Goal: Information Seeking & Learning: Find specific fact

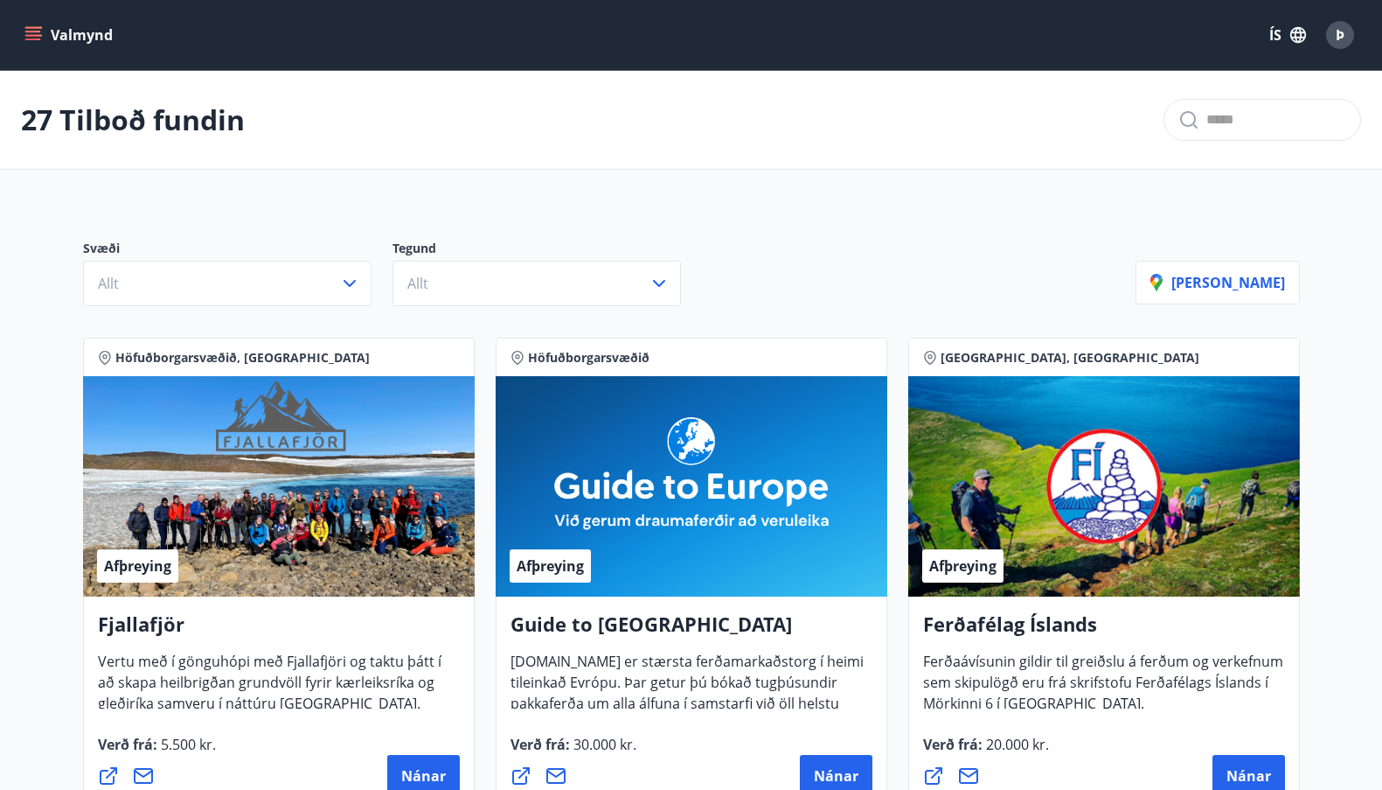
click at [271, 258] on p "Svæði" at bounding box center [238, 250] width 310 height 21
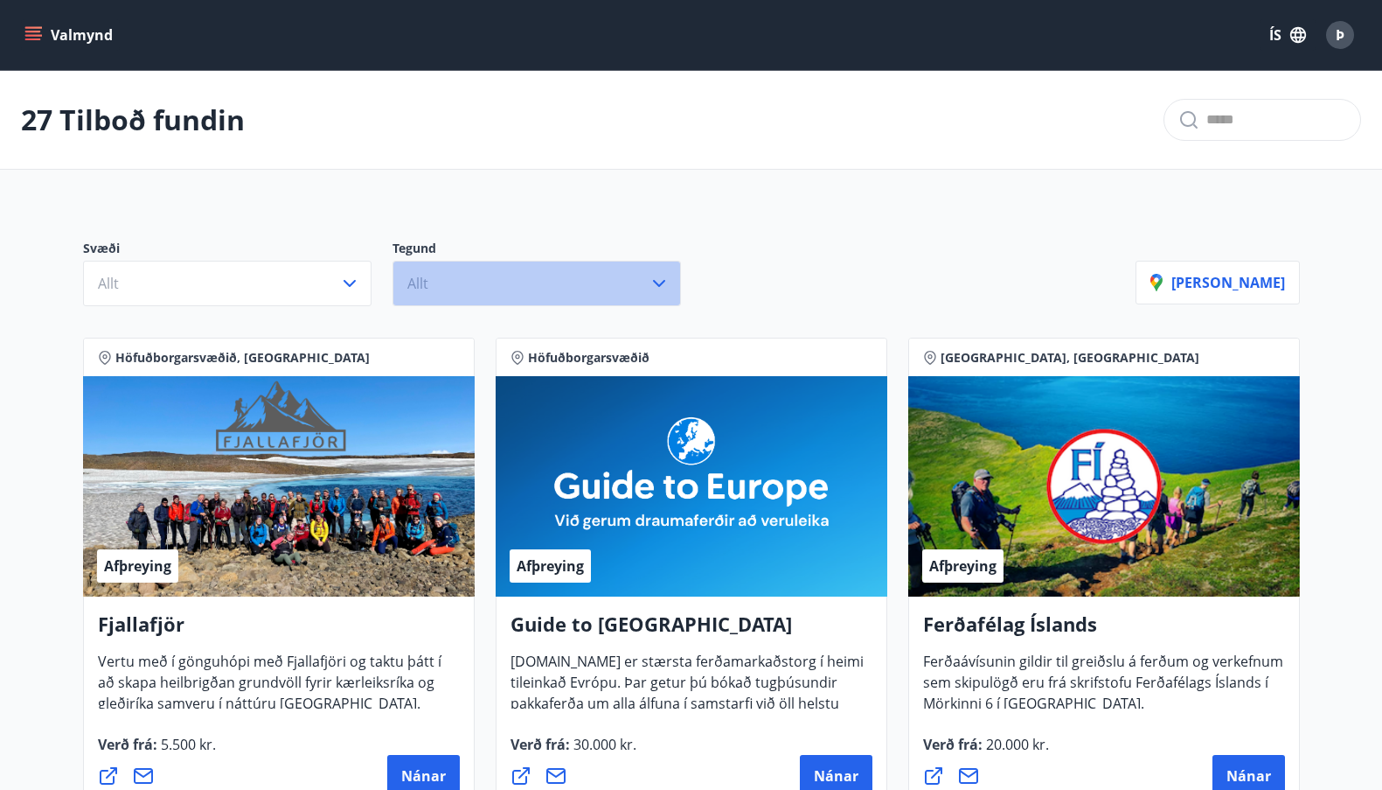
click at [482, 282] on button "Allt" at bounding box center [537, 283] width 289 height 45
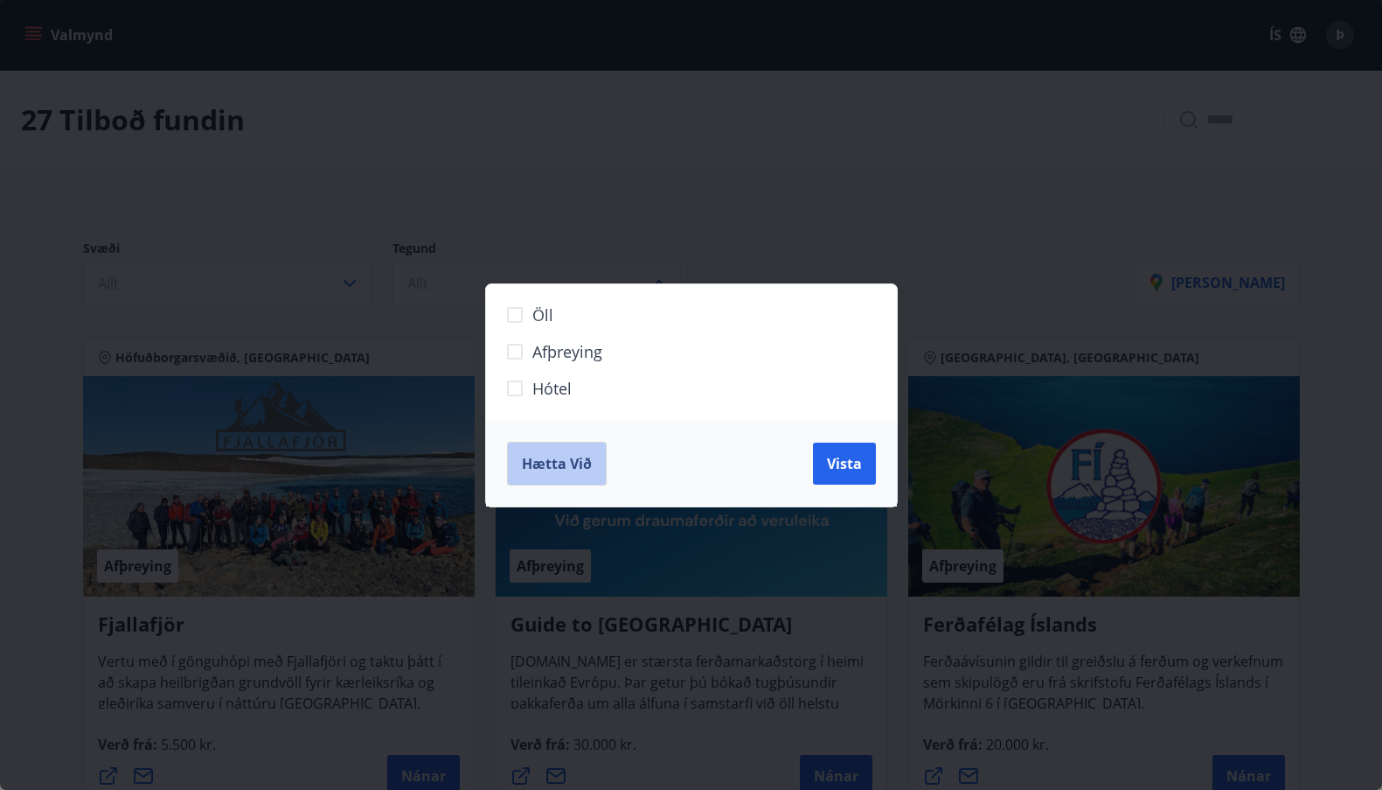
click at [570, 462] on span "Hætta við" at bounding box center [557, 463] width 70 height 19
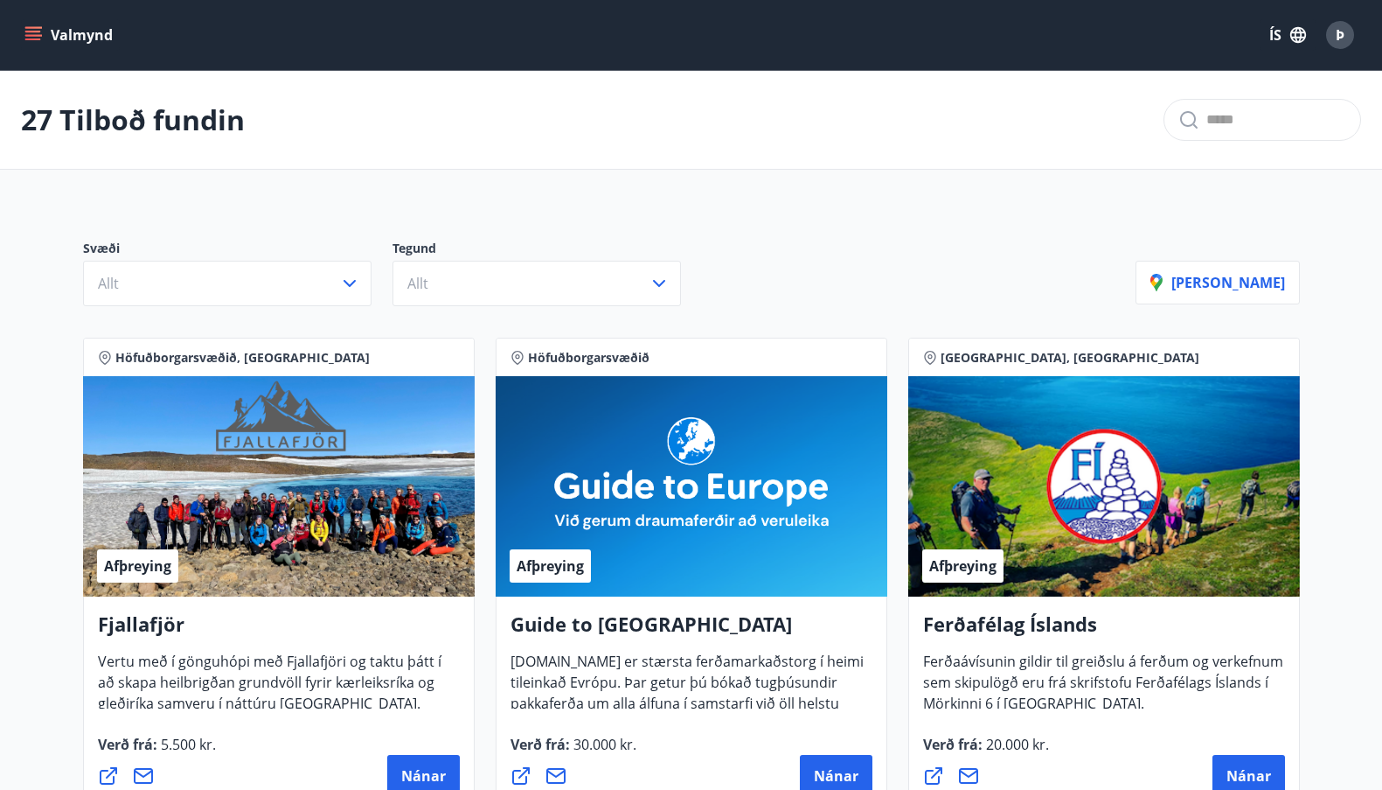
click at [39, 25] on button "Valmynd" at bounding box center [70, 34] width 99 height 31
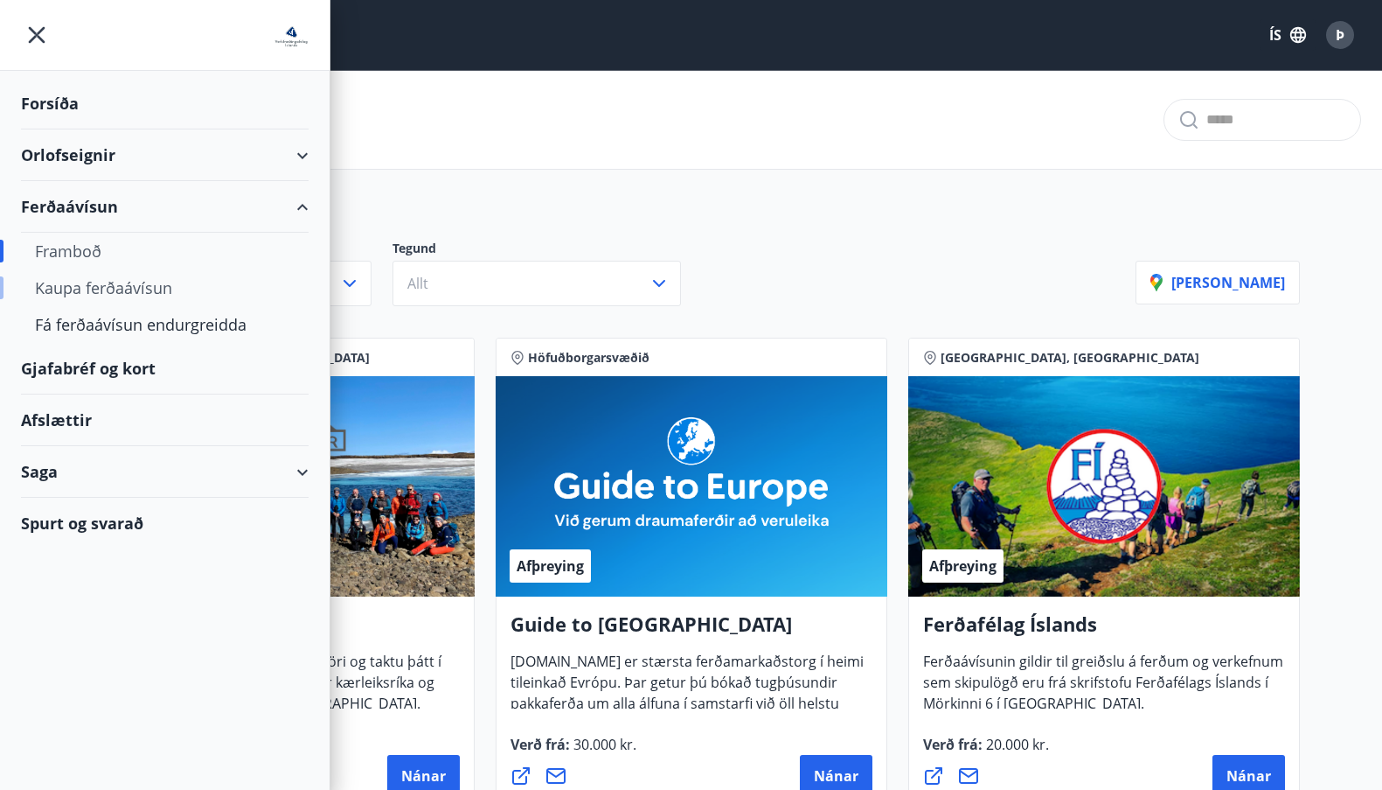
click at [88, 285] on div "Kaupa ferðaávísun" at bounding box center [165, 287] width 260 height 37
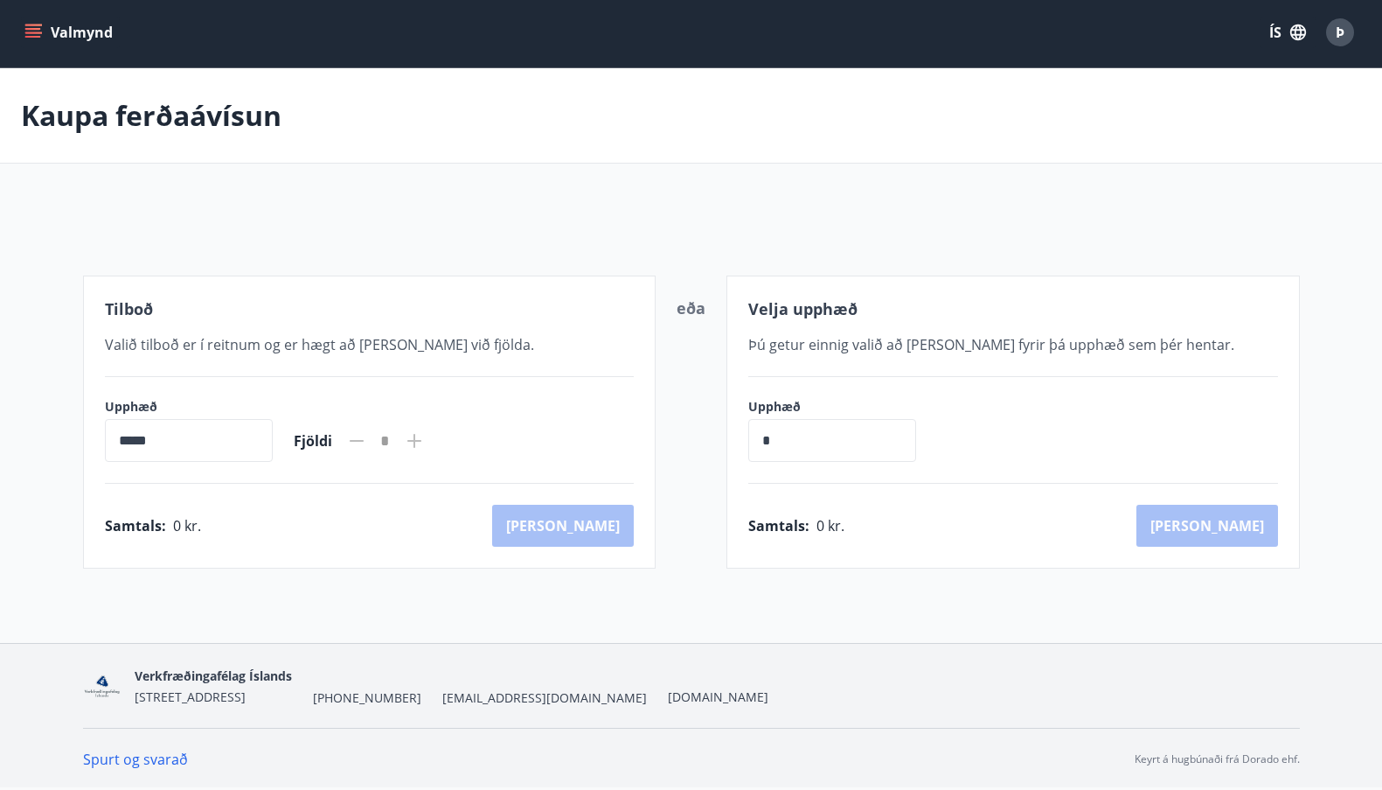
scroll to position [3, 0]
click at [38, 32] on icon "menu" at bounding box center [34, 32] width 19 height 2
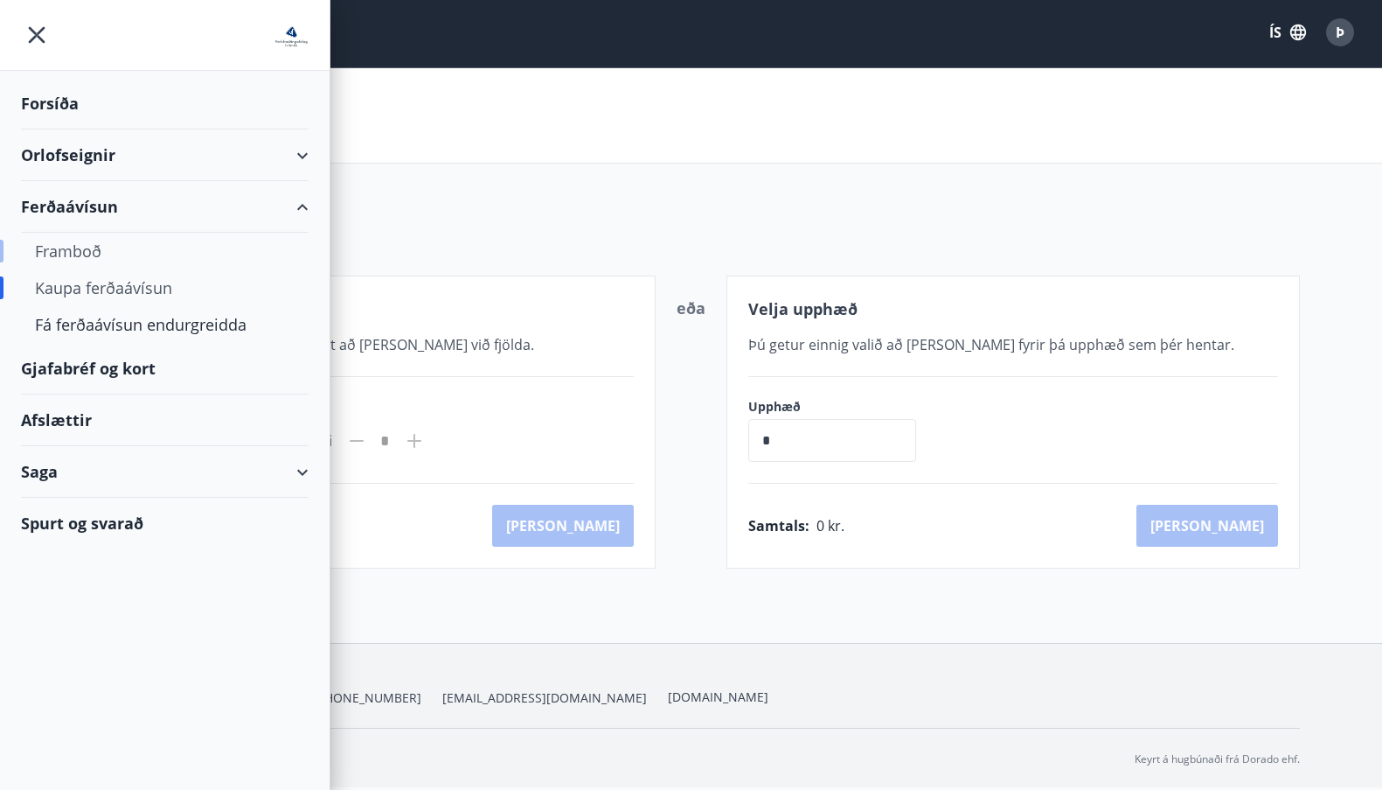
click at [116, 261] on div "Framboð" at bounding box center [165, 251] width 260 height 37
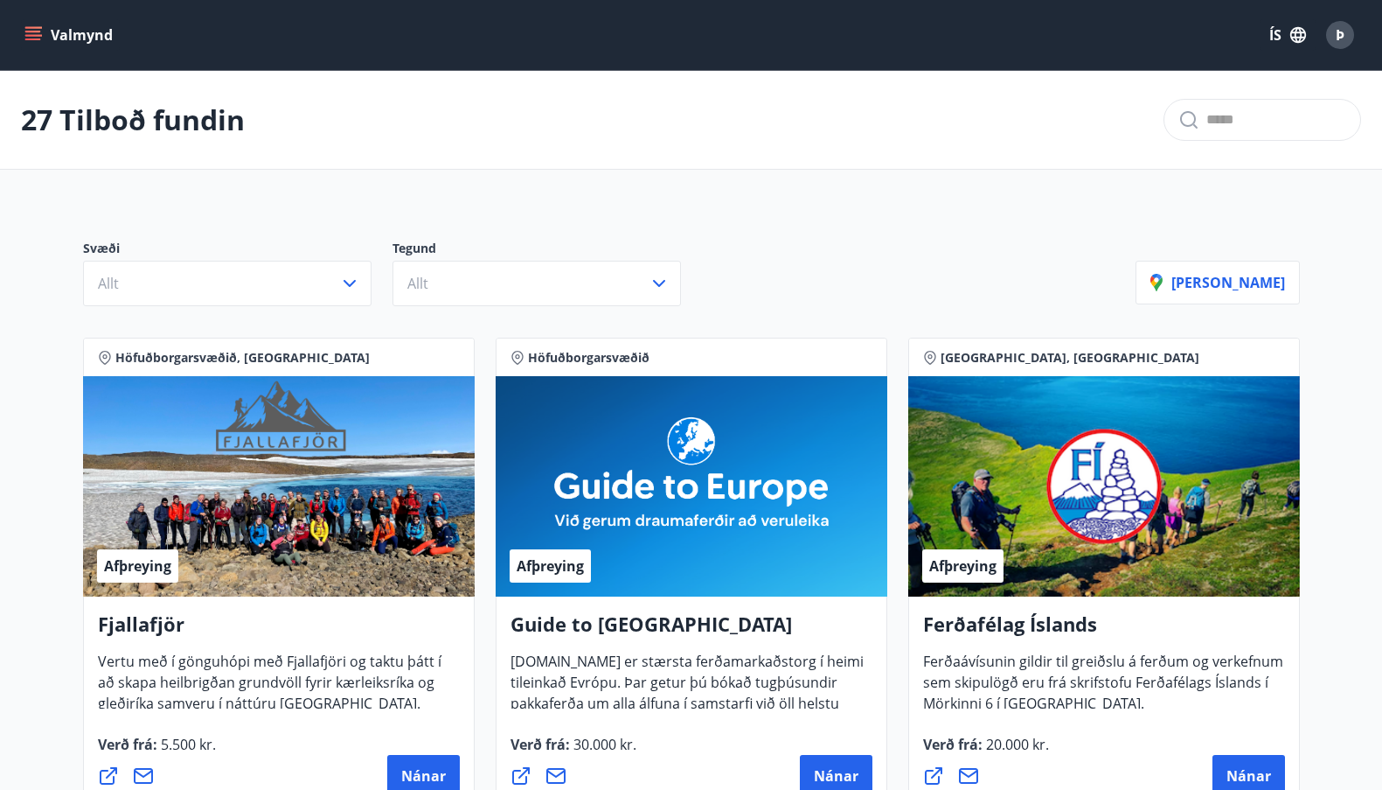
click at [74, 34] on button "Valmynd" at bounding box center [70, 34] width 99 height 31
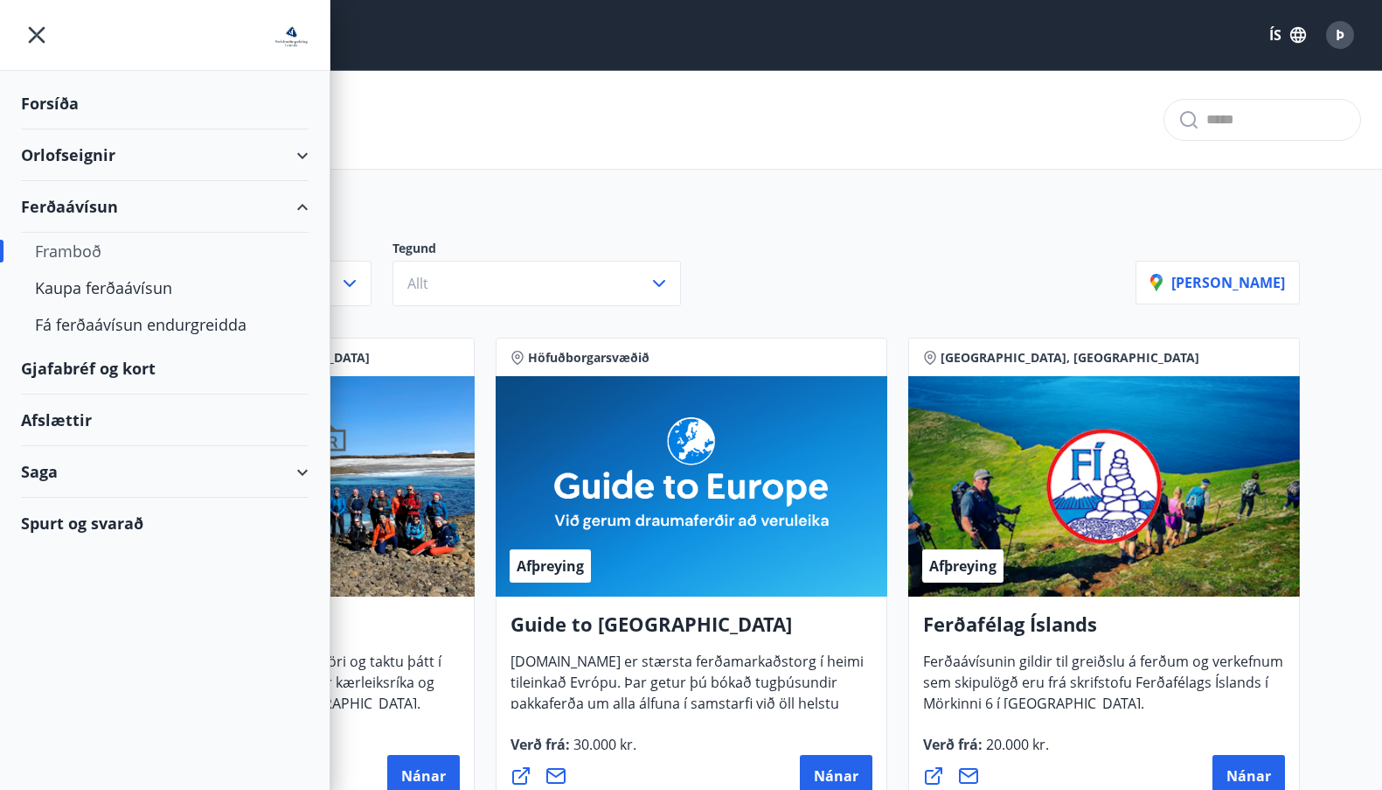
click at [108, 420] on div "Afslættir" at bounding box center [165, 420] width 288 height 52
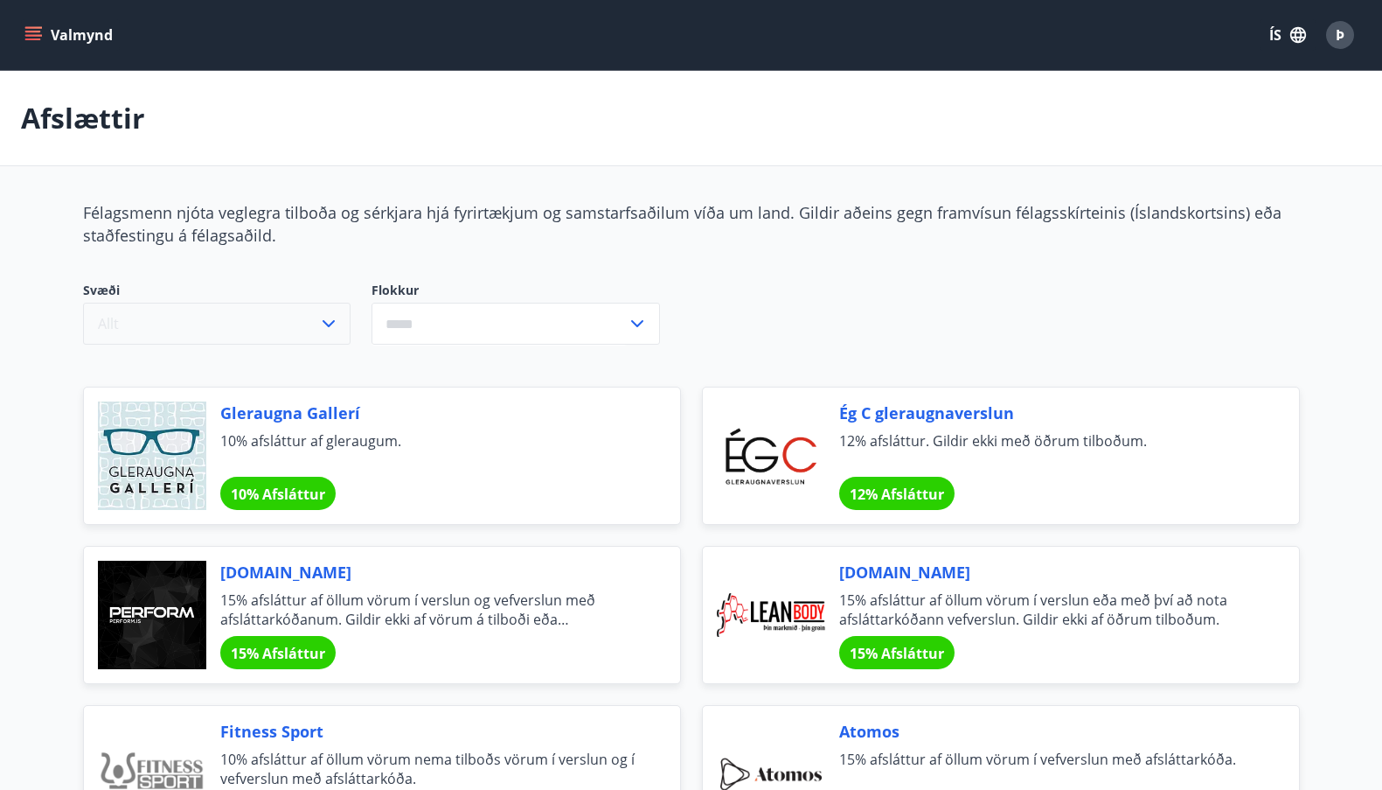
click at [233, 328] on button "Allt" at bounding box center [217, 324] width 268 height 42
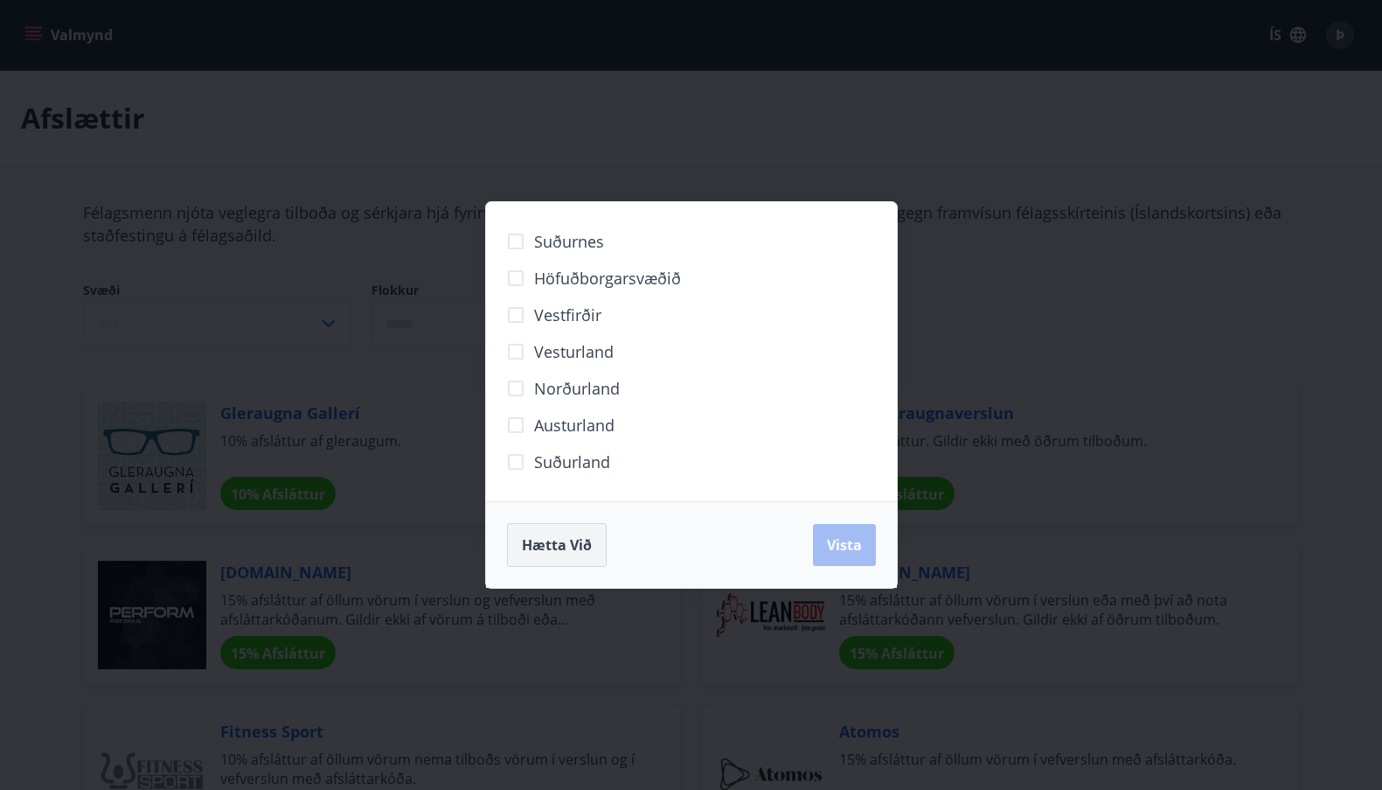
click at [571, 532] on button "Hætta við" at bounding box center [557, 545] width 100 height 44
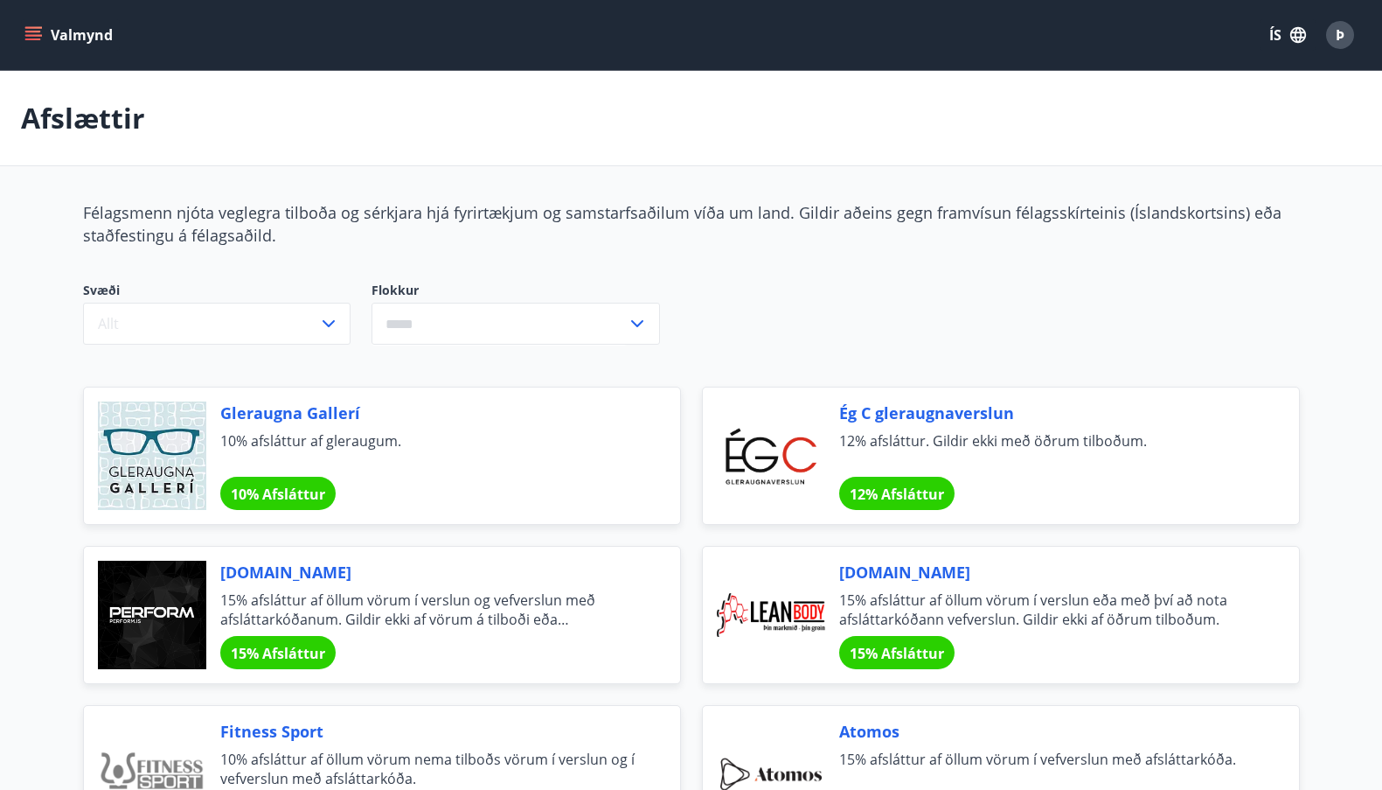
click at [442, 327] on input "text" at bounding box center [499, 324] width 255 height 43
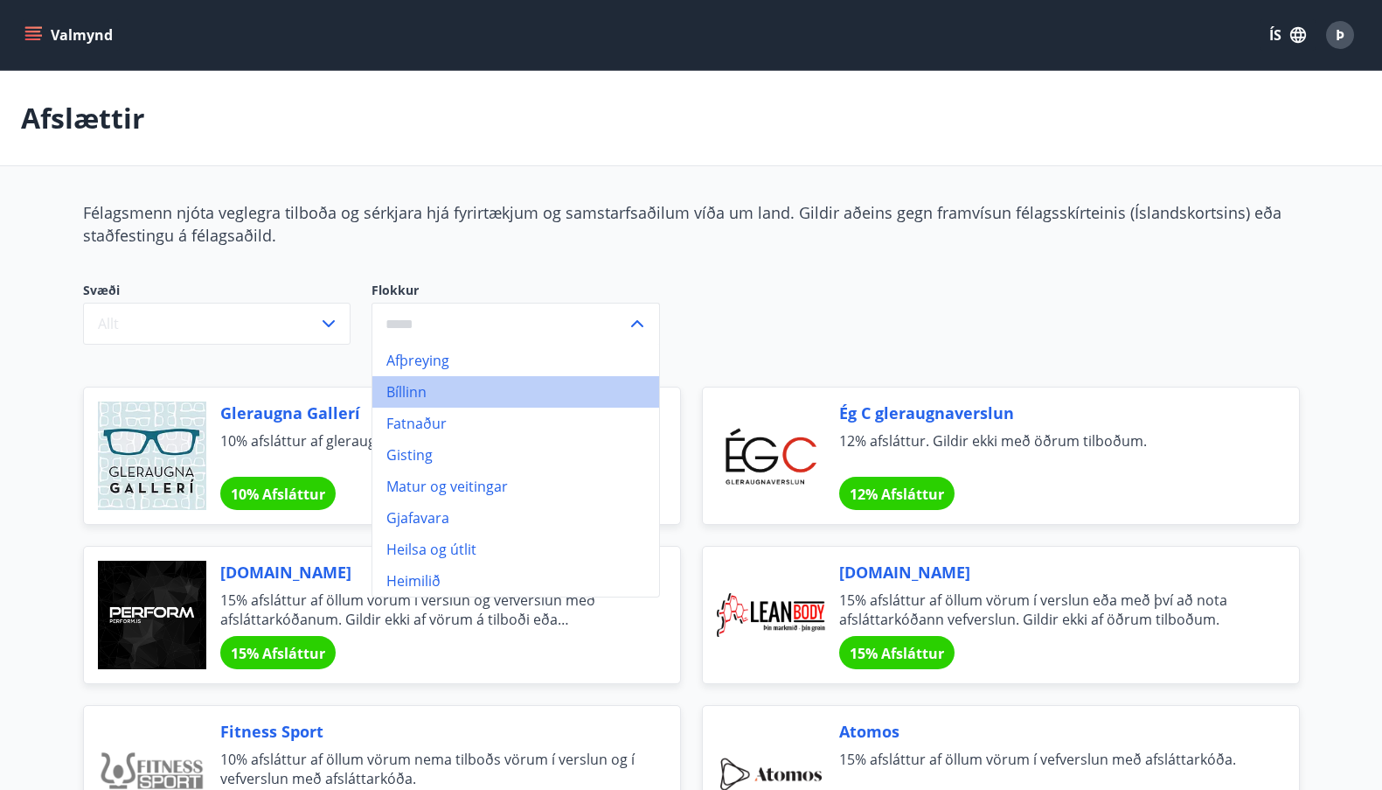
click at [420, 391] on li "Bíllinn" at bounding box center [515, 391] width 287 height 31
type input "*******"
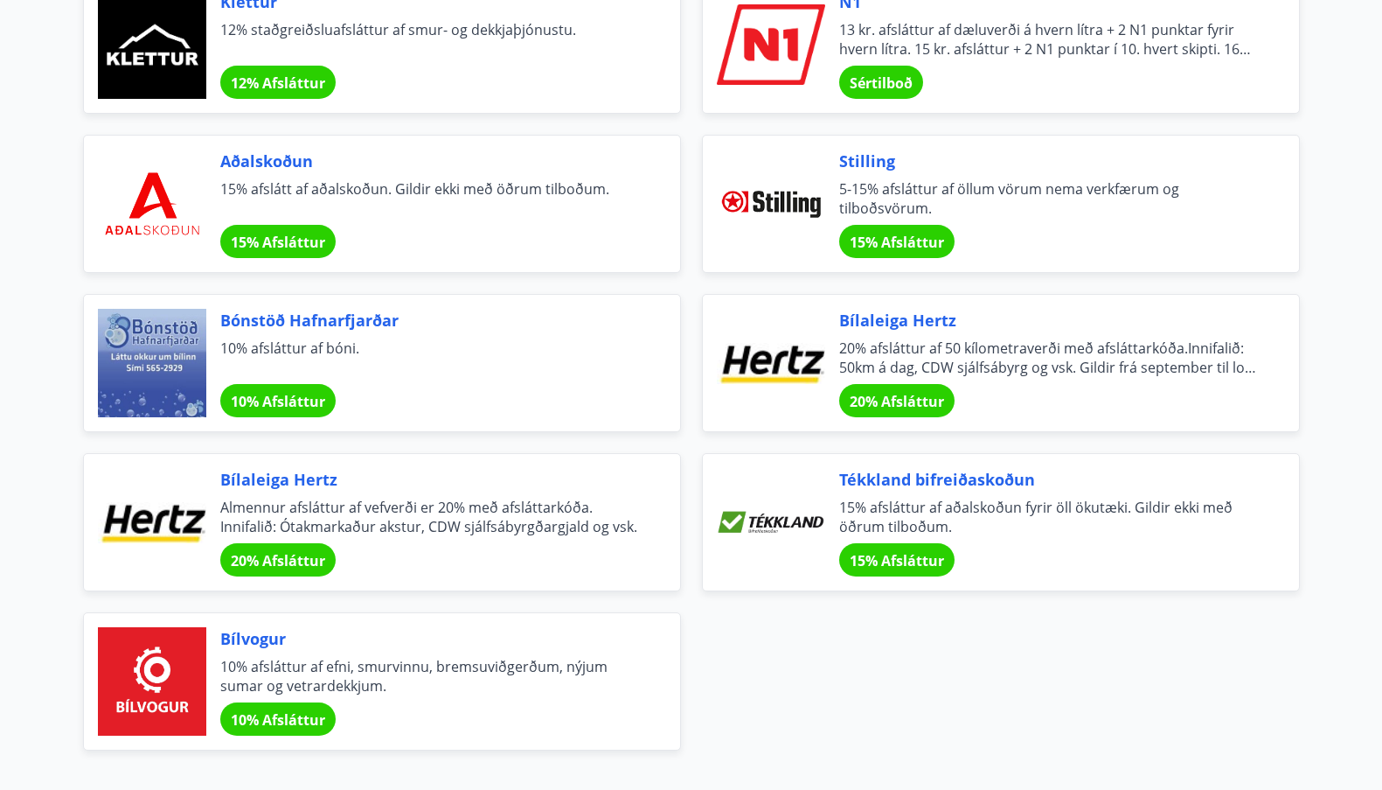
scroll to position [411, 0]
click at [253, 560] on span "20% Afsláttur" at bounding box center [278, 560] width 94 height 19
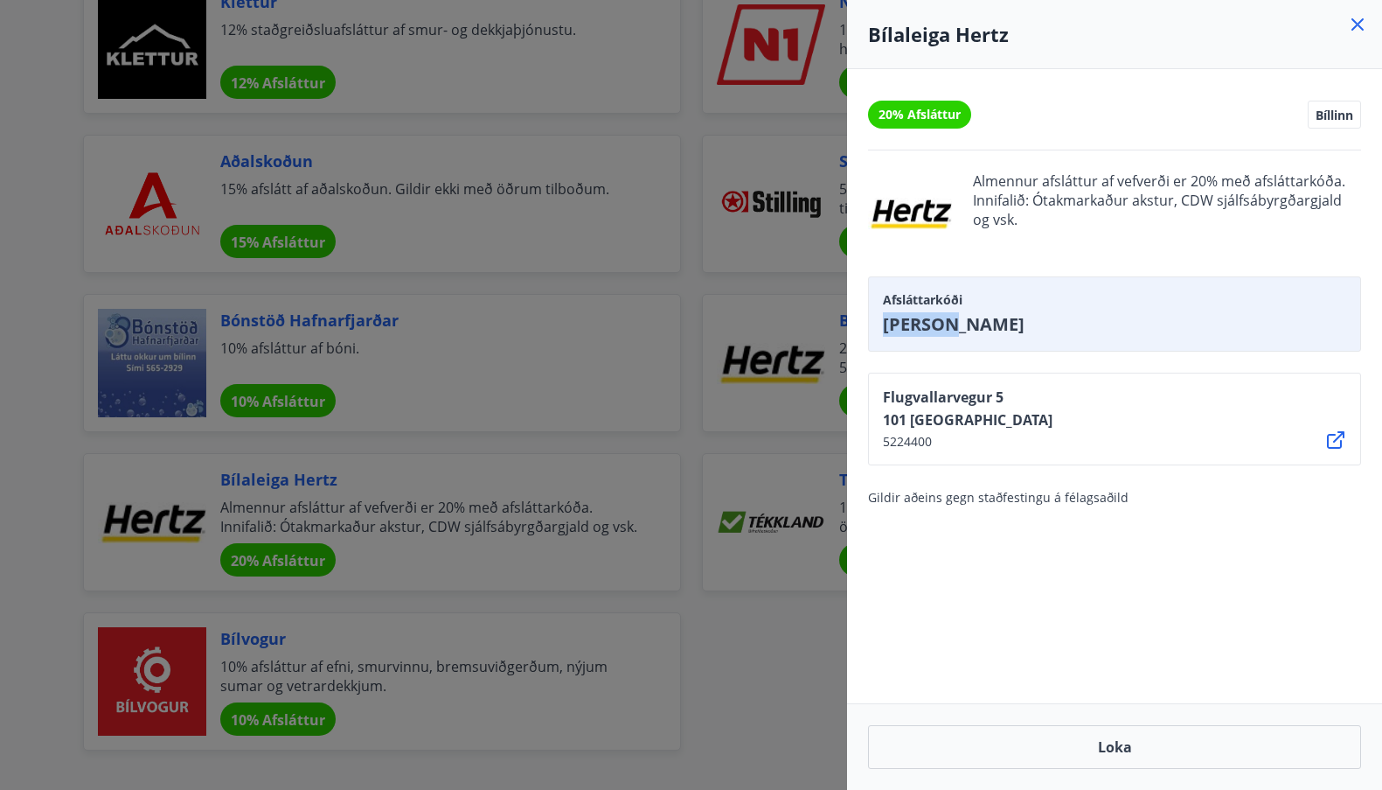
drag, startPoint x: 969, startPoint y: 323, endPoint x: 855, endPoint y: 324, distance: 113.7
click at [855, 324] on div "20% Afsláttur Bíllinn Almennur afsláttur af vefverði er 20% með afsláttarkóða. …" at bounding box center [1114, 386] width 535 height 634
copy span "[PERSON_NAME]"
click at [797, 660] on div at bounding box center [691, 395] width 1382 height 790
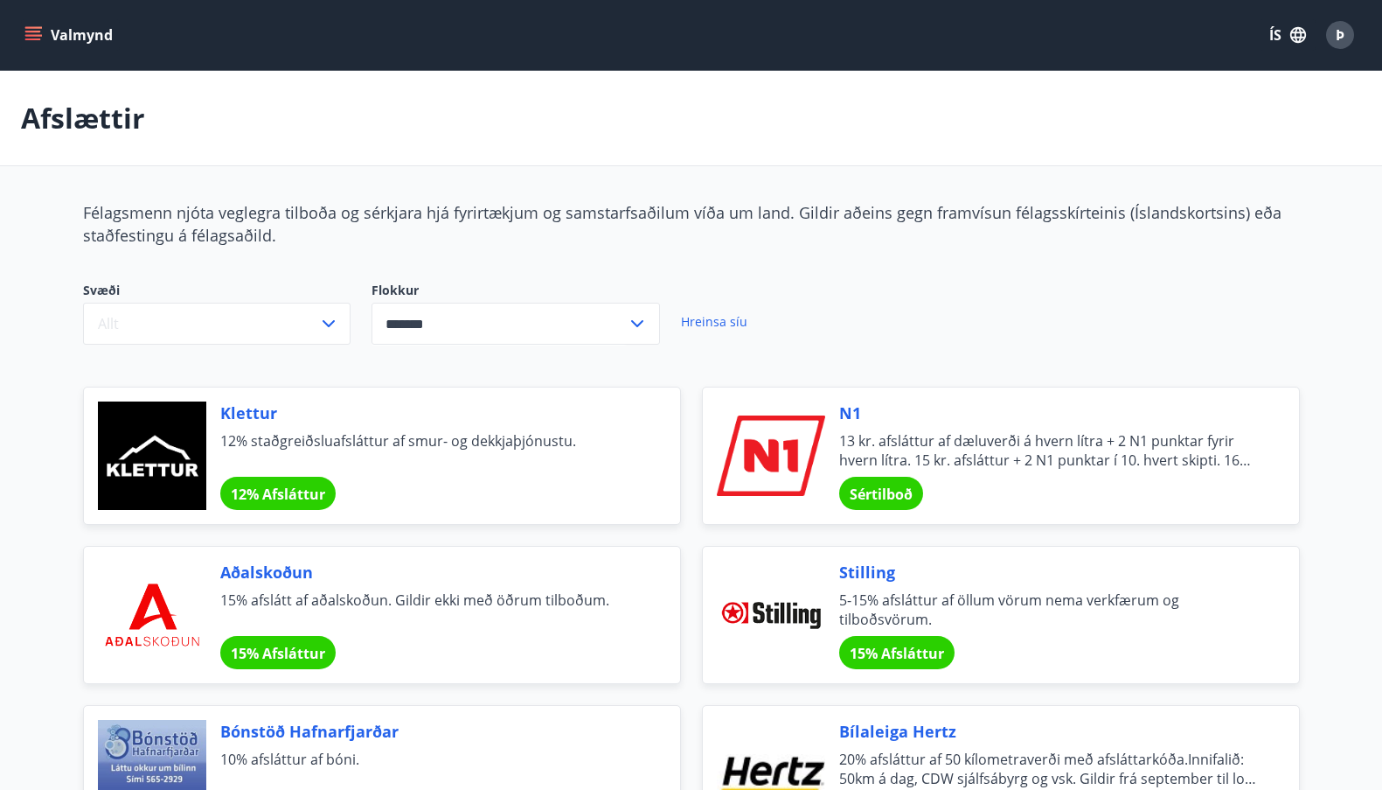
scroll to position [0, 0]
click at [50, 36] on button "Valmynd" at bounding box center [70, 34] width 99 height 31
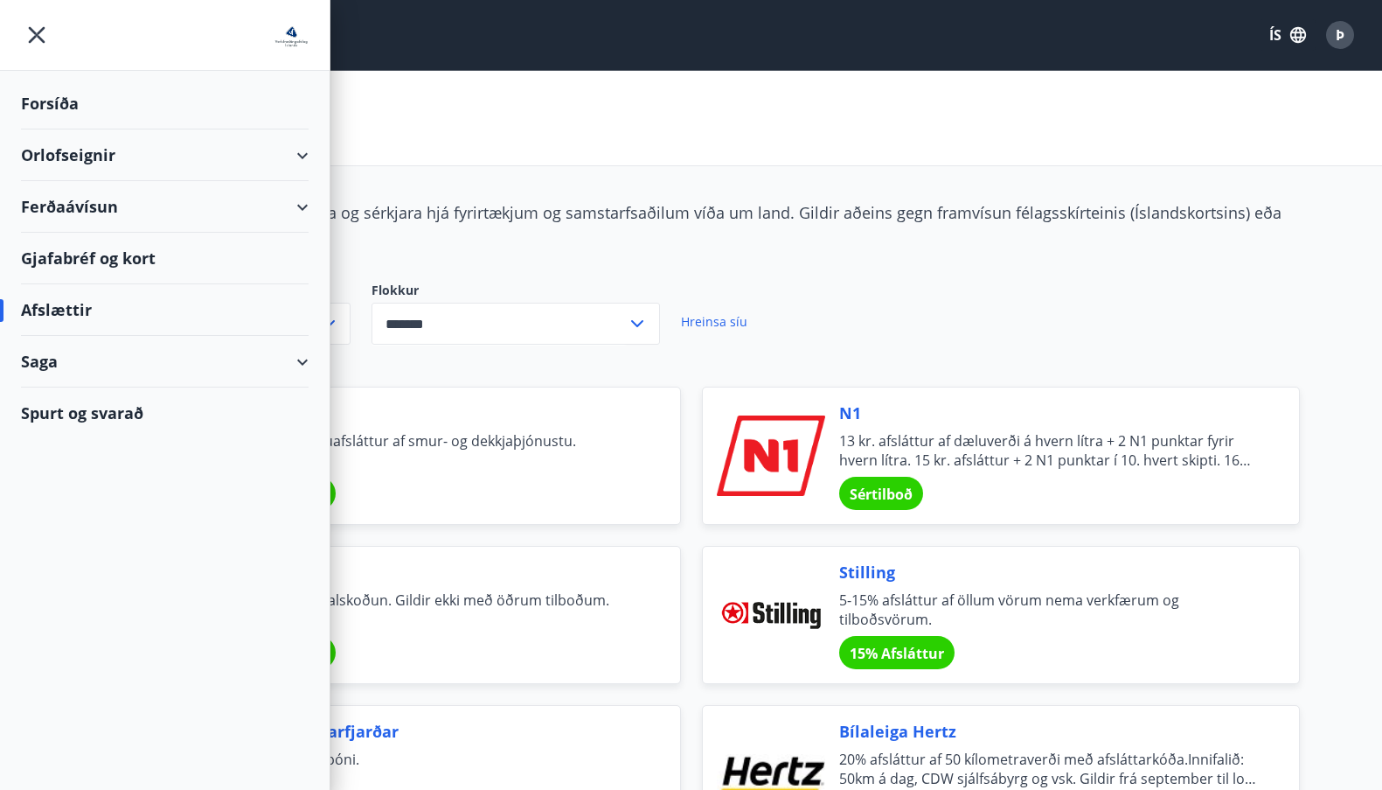
click at [55, 101] on div "Forsíða" at bounding box center [165, 104] width 288 height 52
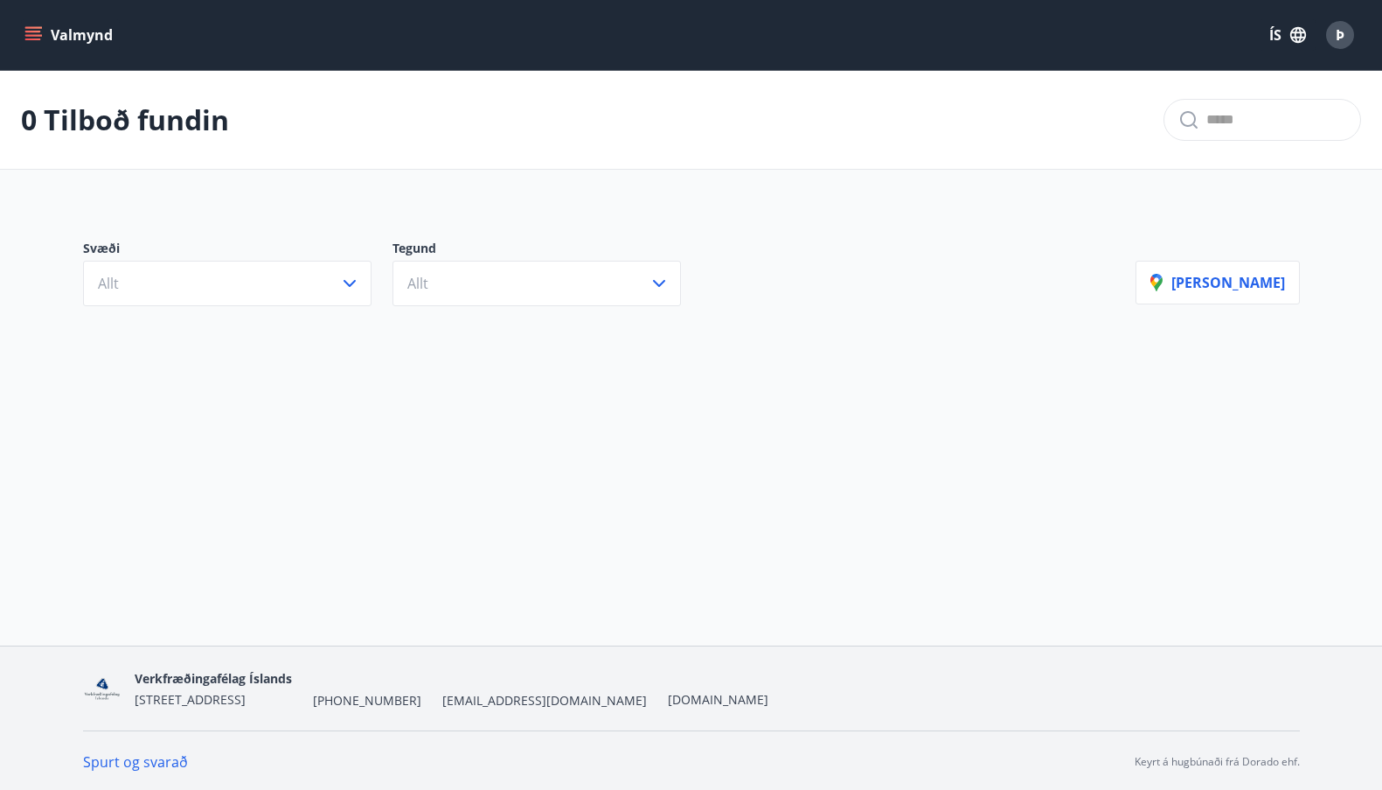
click at [97, 22] on button "Valmynd" at bounding box center [70, 34] width 99 height 31
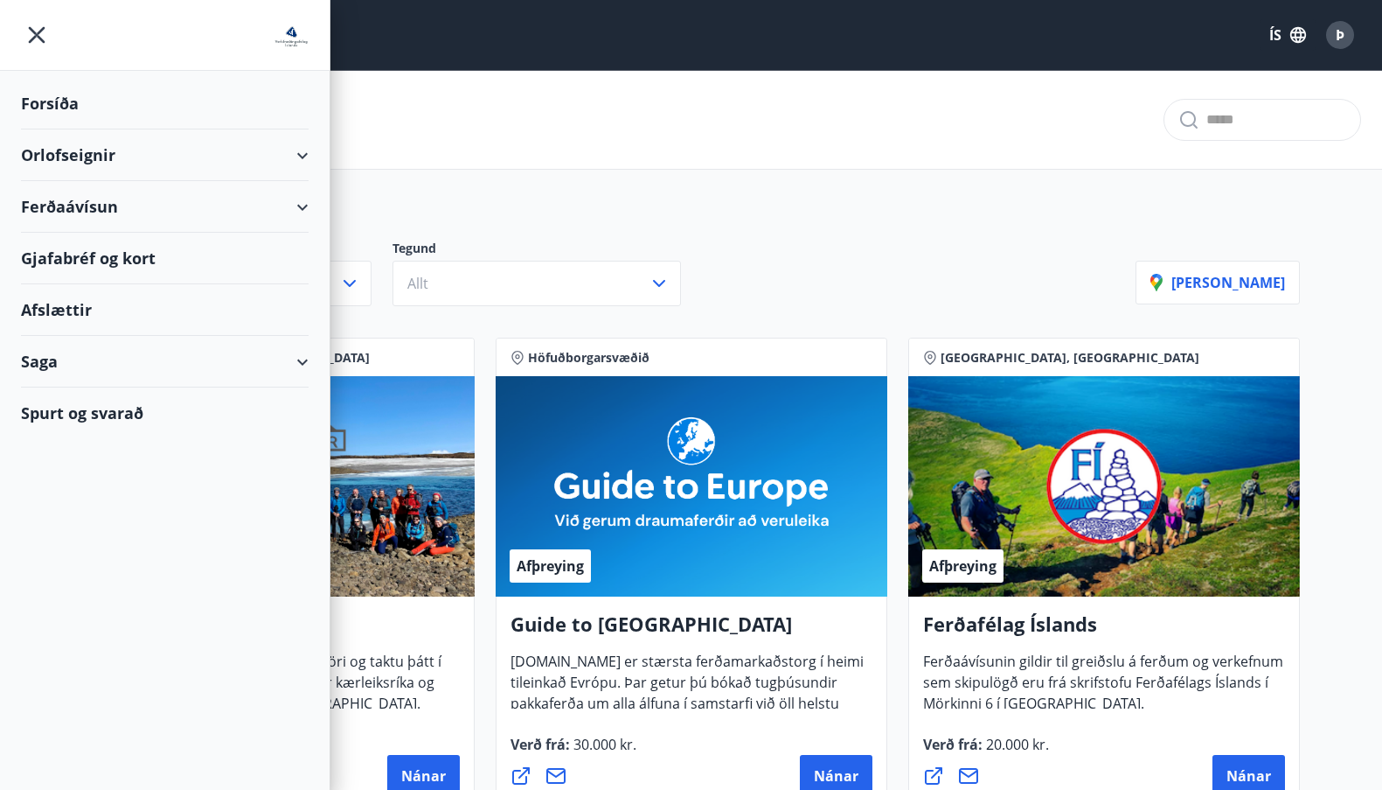
click at [297, 37] on img at bounding box center [291, 36] width 35 height 35
